Goal: Information Seeking & Learning: Find contact information

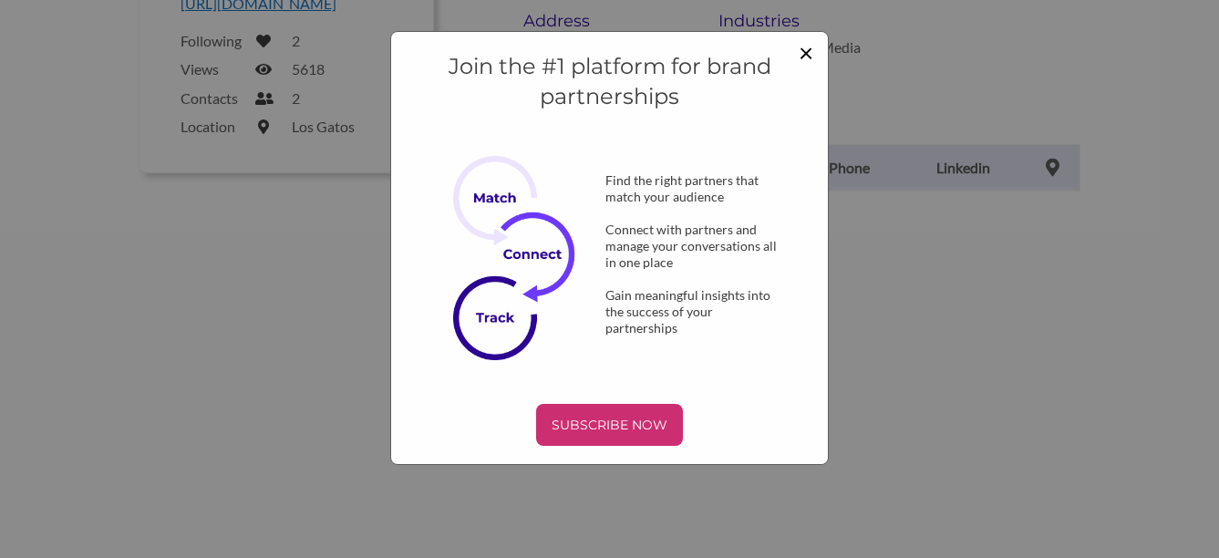
click at [806, 47] on span "×" at bounding box center [805, 51] width 15 height 31
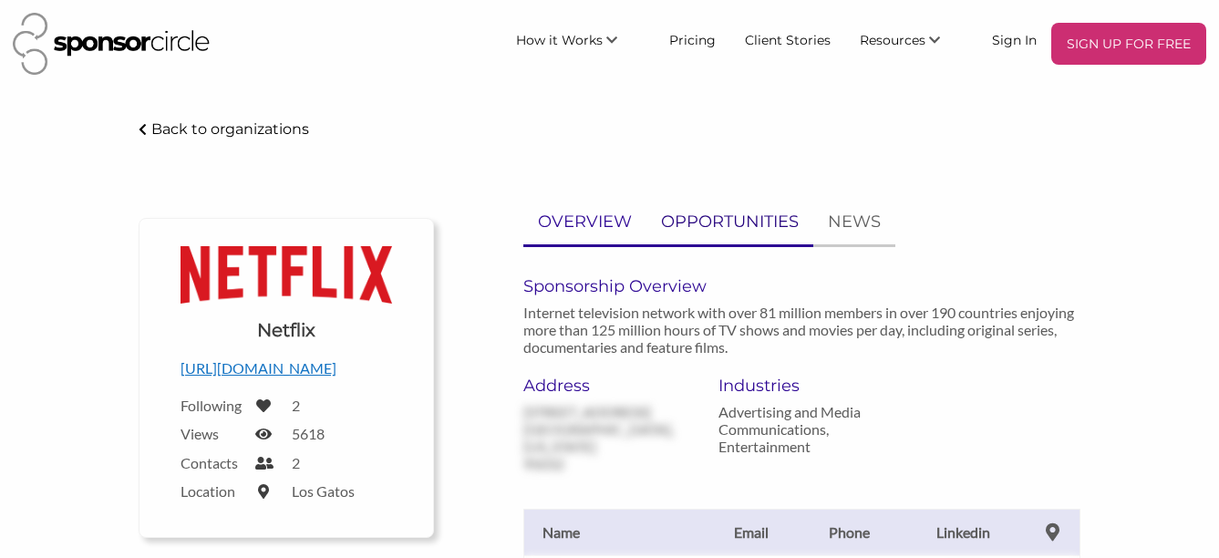
click at [732, 222] on p "OPPORTUNITIES" at bounding box center [730, 222] width 138 height 26
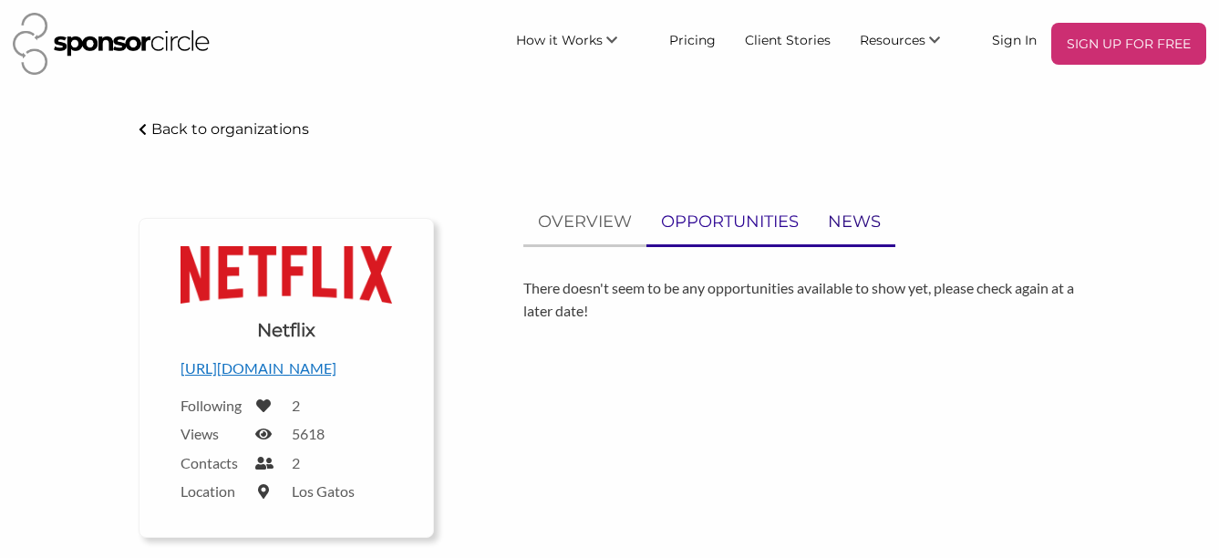
click at [852, 226] on p "NEWS" at bounding box center [854, 222] width 53 height 26
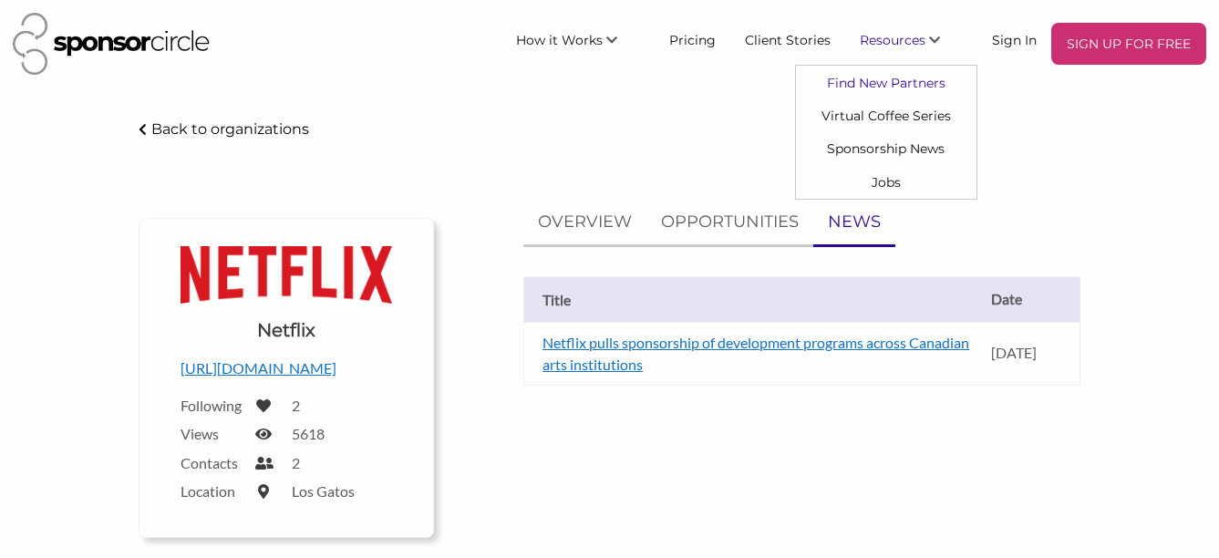
click at [880, 77] on link "Find New Partners" at bounding box center [886, 82] width 180 height 33
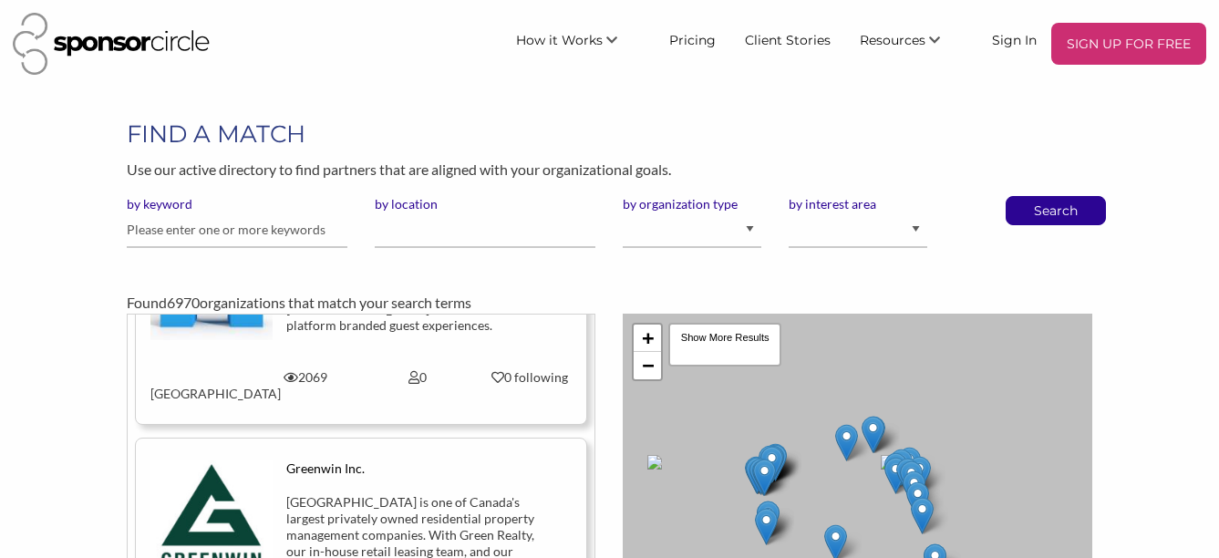
scroll to position [2188, 0]
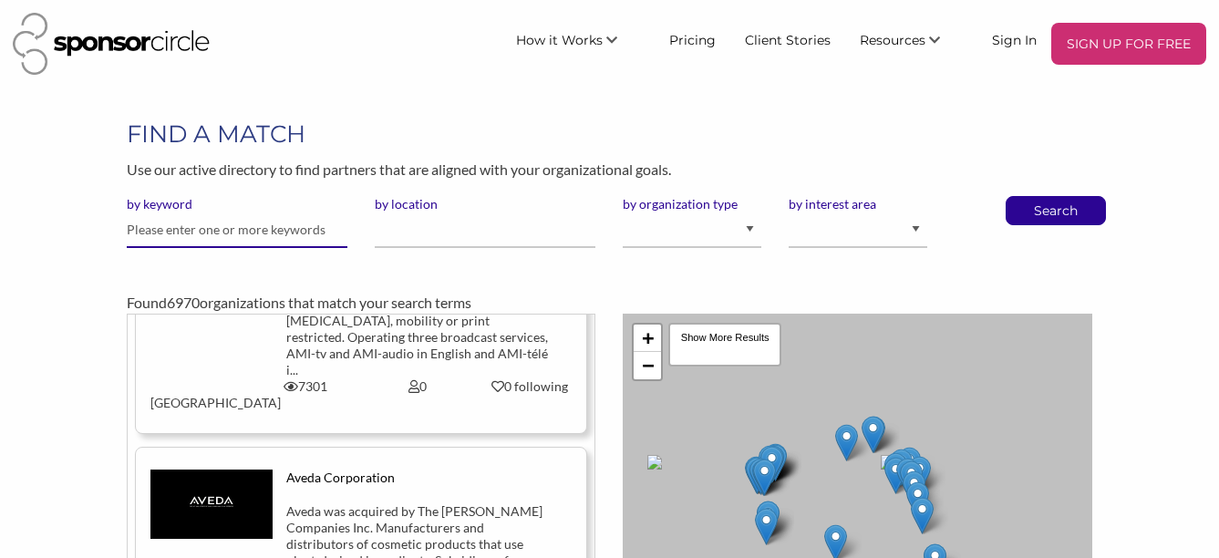
click at [195, 221] on input "text" at bounding box center [237, 230] width 221 height 36
type input "netflix"
click at [1072, 218] on p "Search" at bounding box center [1055, 210] width 60 height 27
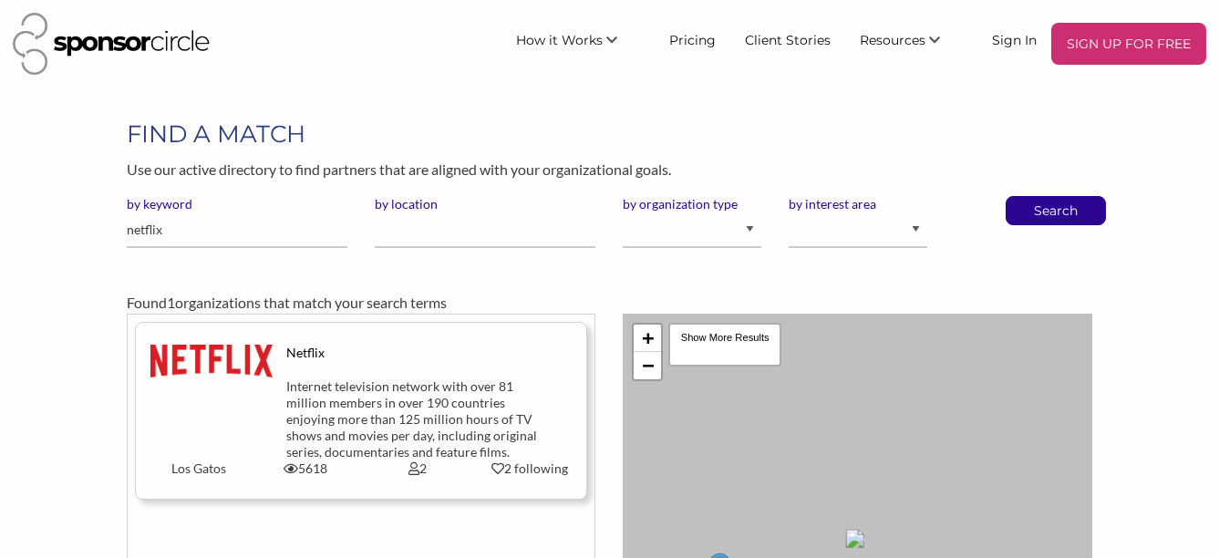
click at [409, 398] on div "Internet television network with over 81 million members in over 190 countries …" at bounding box center [417, 419] width 262 height 82
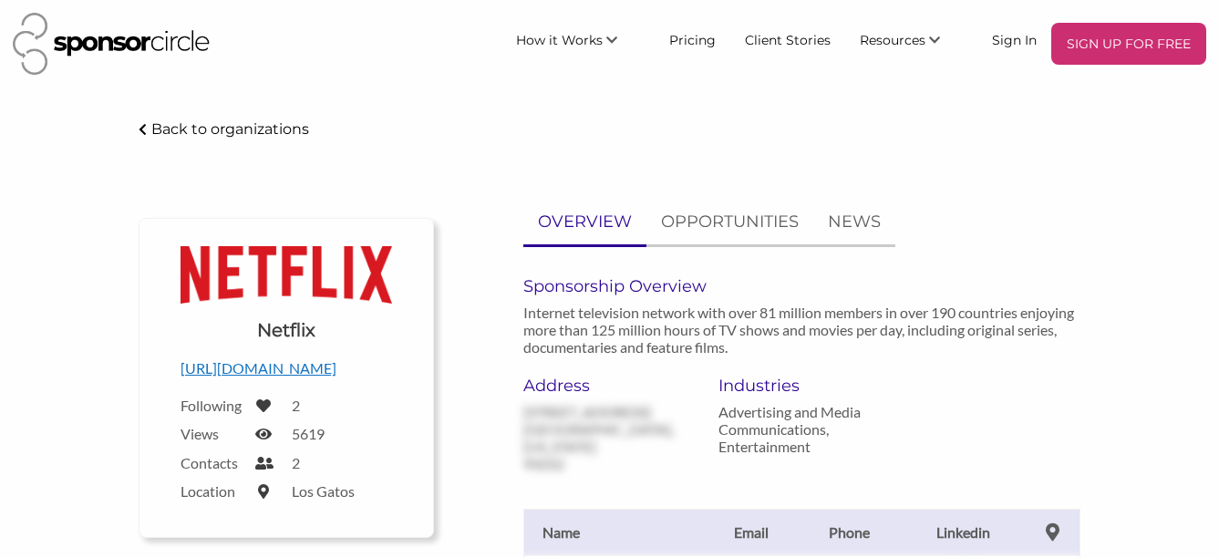
click at [288, 380] on p "[URL][DOMAIN_NAME]" at bounding box center [285, 368] width 211 height 24
